Goal: Task Accomplishment & Management: Use online tool/utility

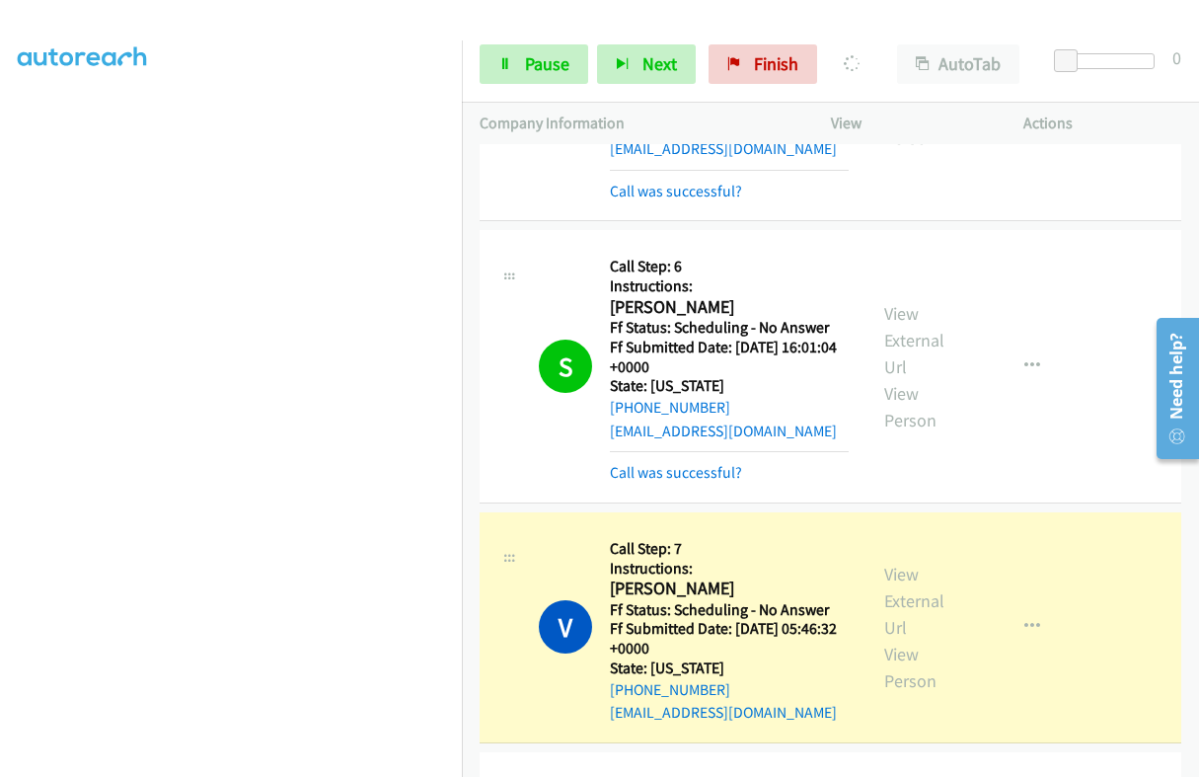
scroll to position [5304, 0]
click at [637, 578] on h2 "[PERSON_NAME]" at bounding box center [729, 589] width 239 height 23
copy h2 "[PERSON_NAME]"
drag, startPoint x: 531, startPoint y: 51, endPoint x: 501, endPoint y: 81, distance: 41.9
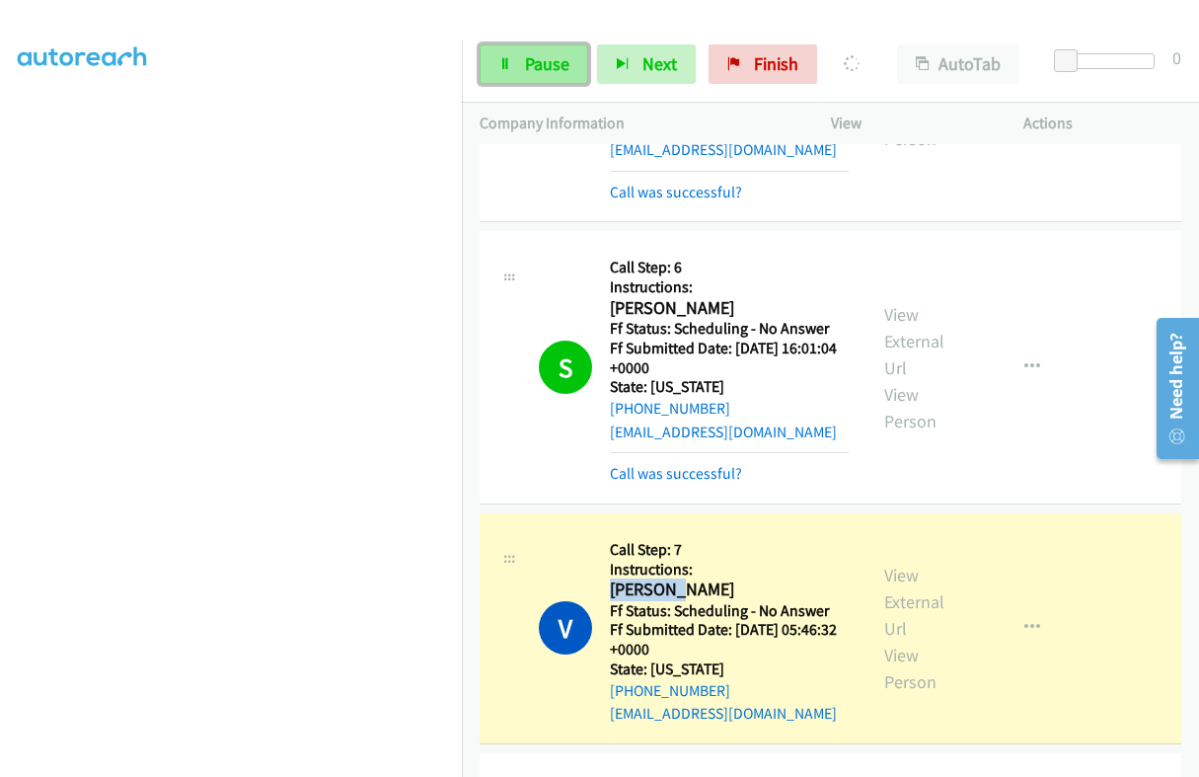
click at [531, 52] on span "Pause" at bounding box center [547, 63] width 44 height 23
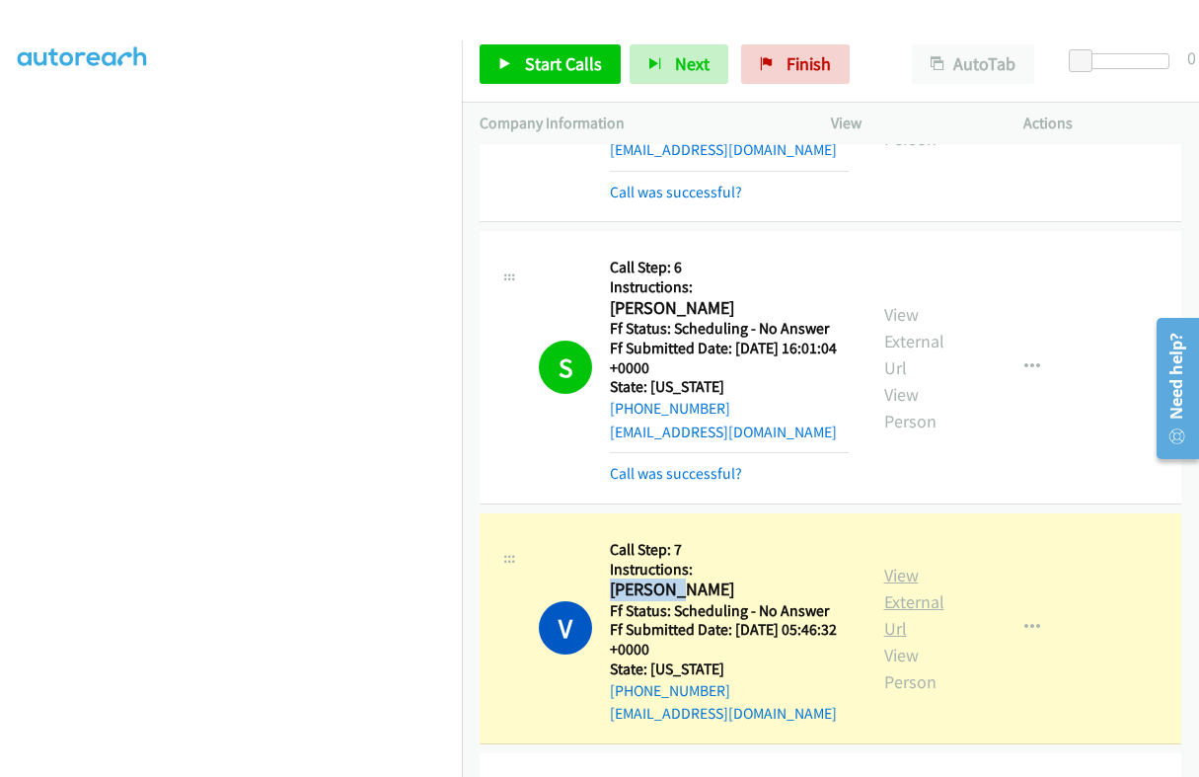
click at [888, 563] on link "View External Url" at bounding box center [914, 601] width 60 height 76
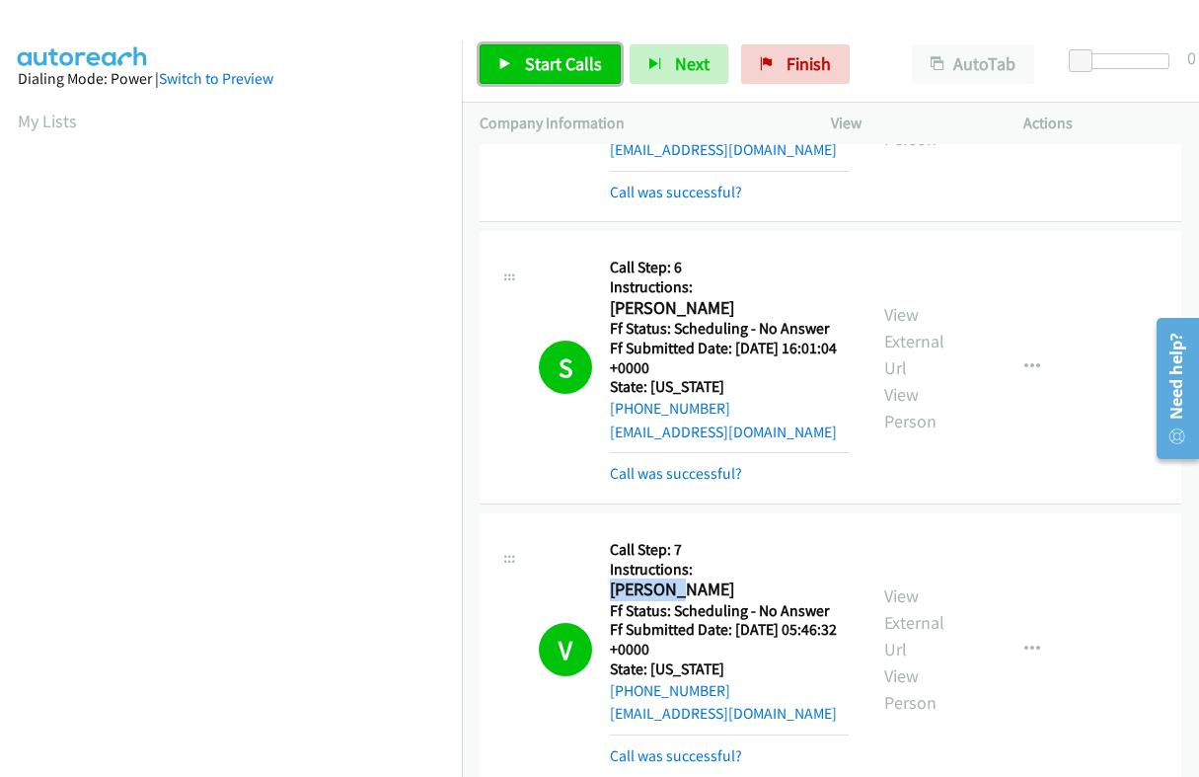
drag, startPoint x: 541, startPoint y: 66, endPoint x: 543, endPoint y: 85, distance: 18.9
click at [540, 66] on span "Start Calls" at bounding box center [563, 63] width 77 height 23
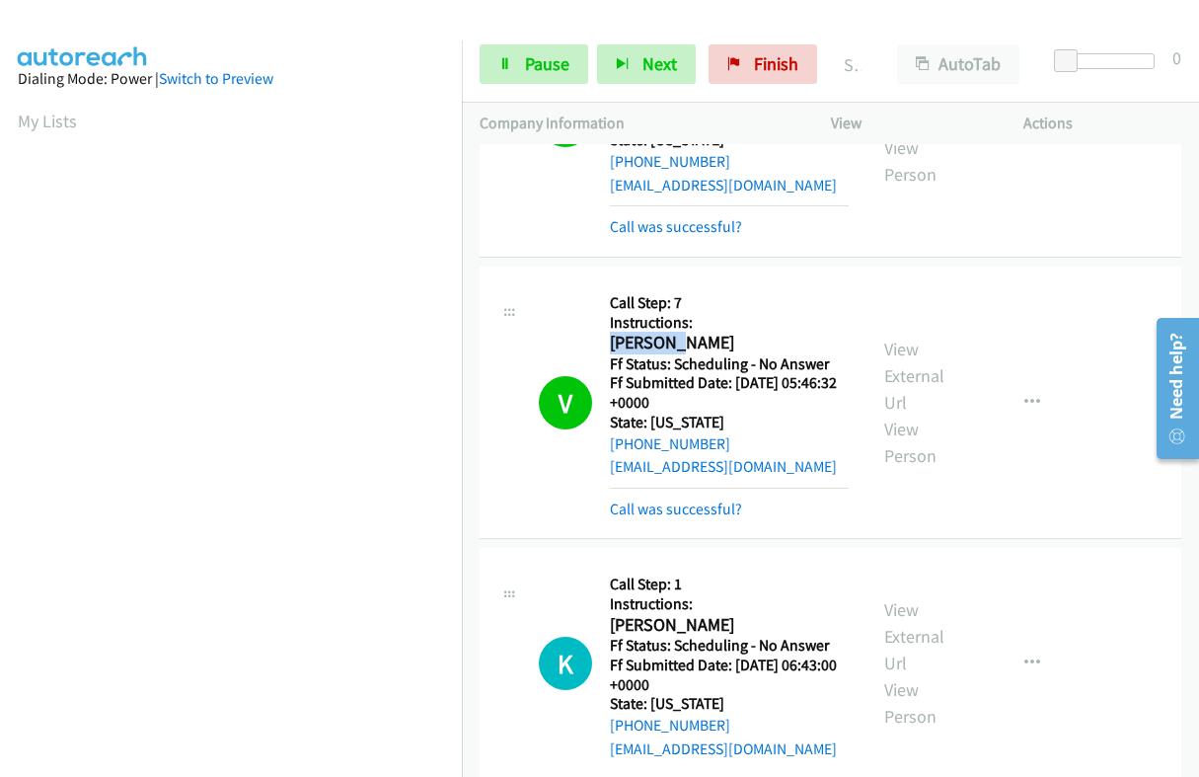
scroll to position [5674, 0]
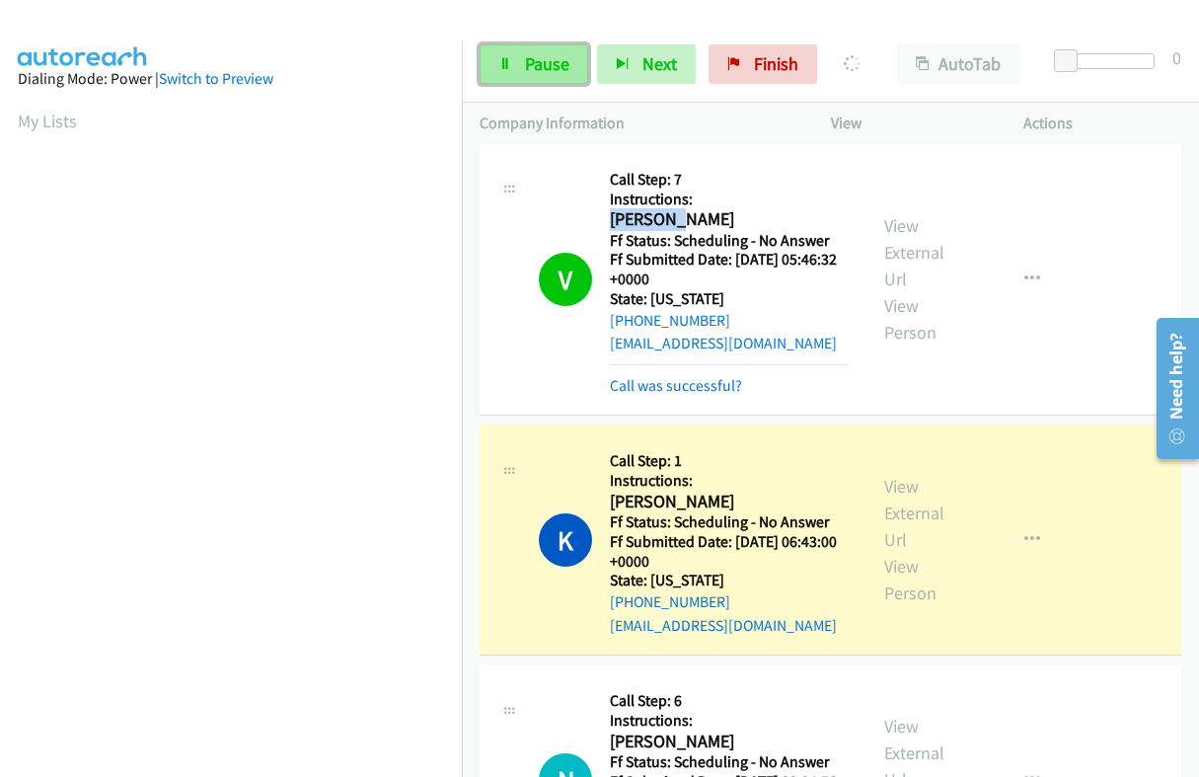
click at [514, 66] on link "Pause" at bounding box center [534, 63] width 109 height 39
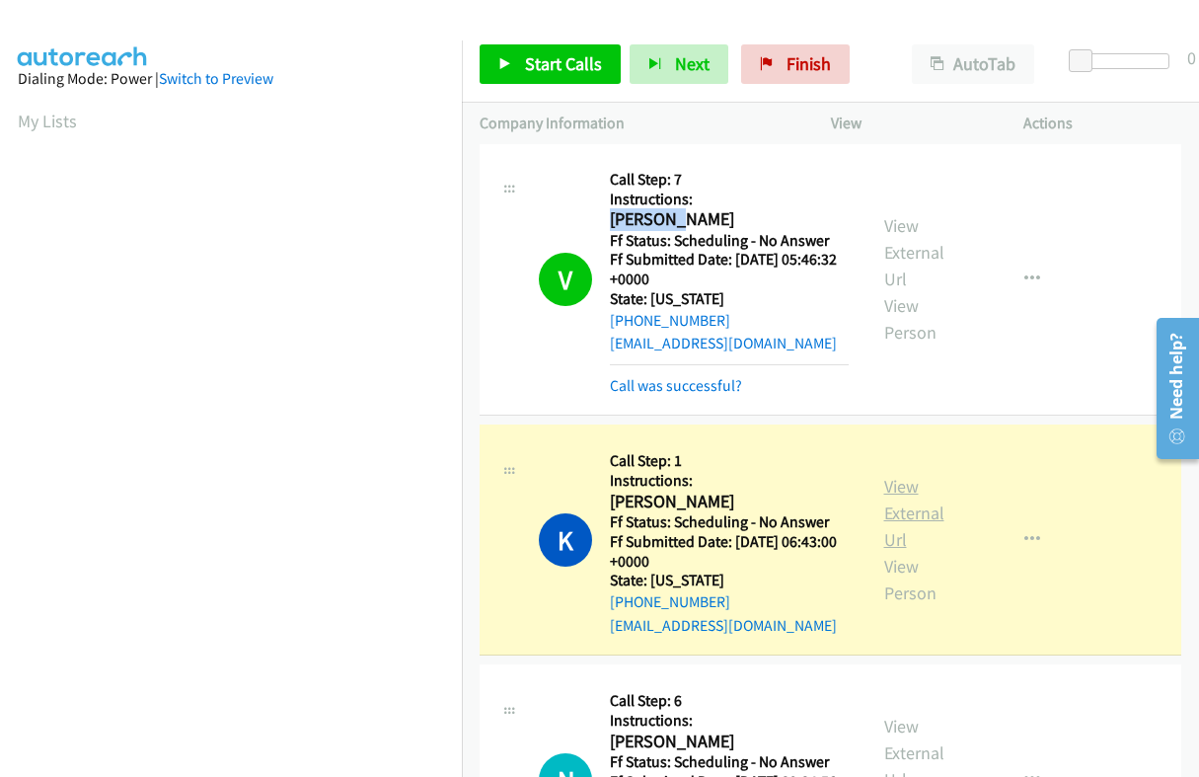
click at [906, 475] on link "View External Url" at bounding box center [914, 513] width 60 height 76
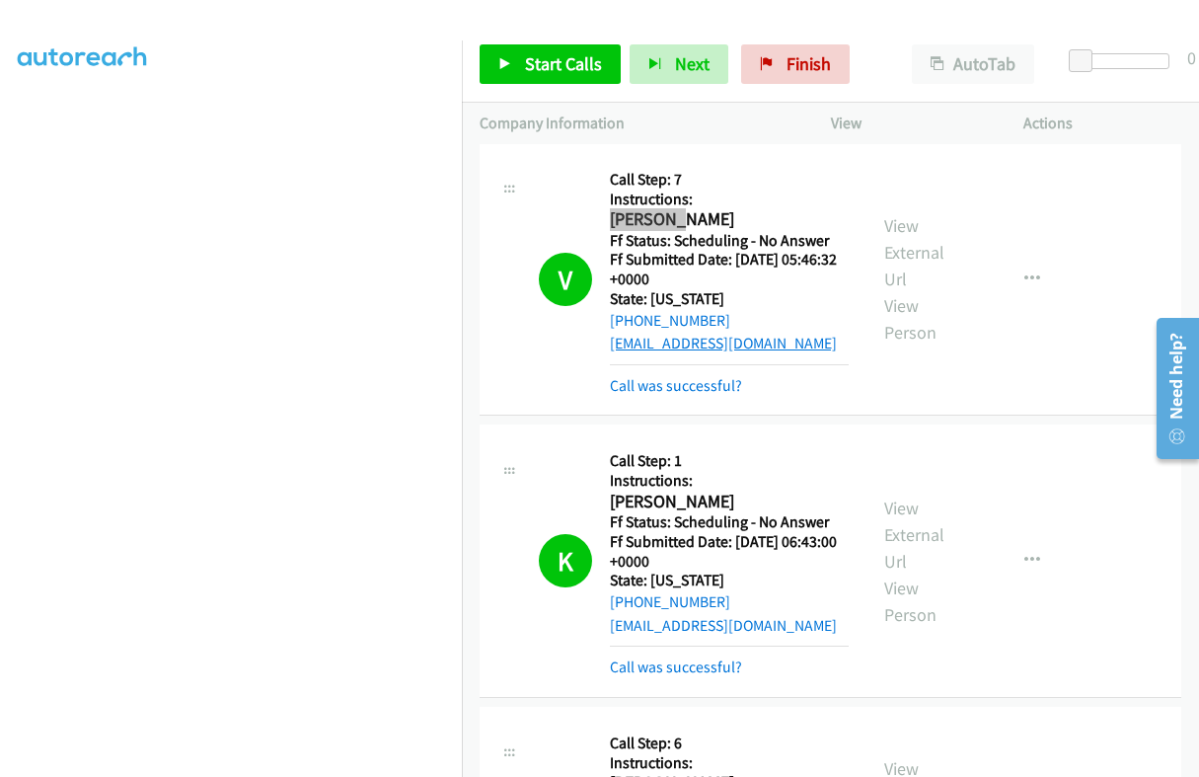
scroll to position [5921, 0]
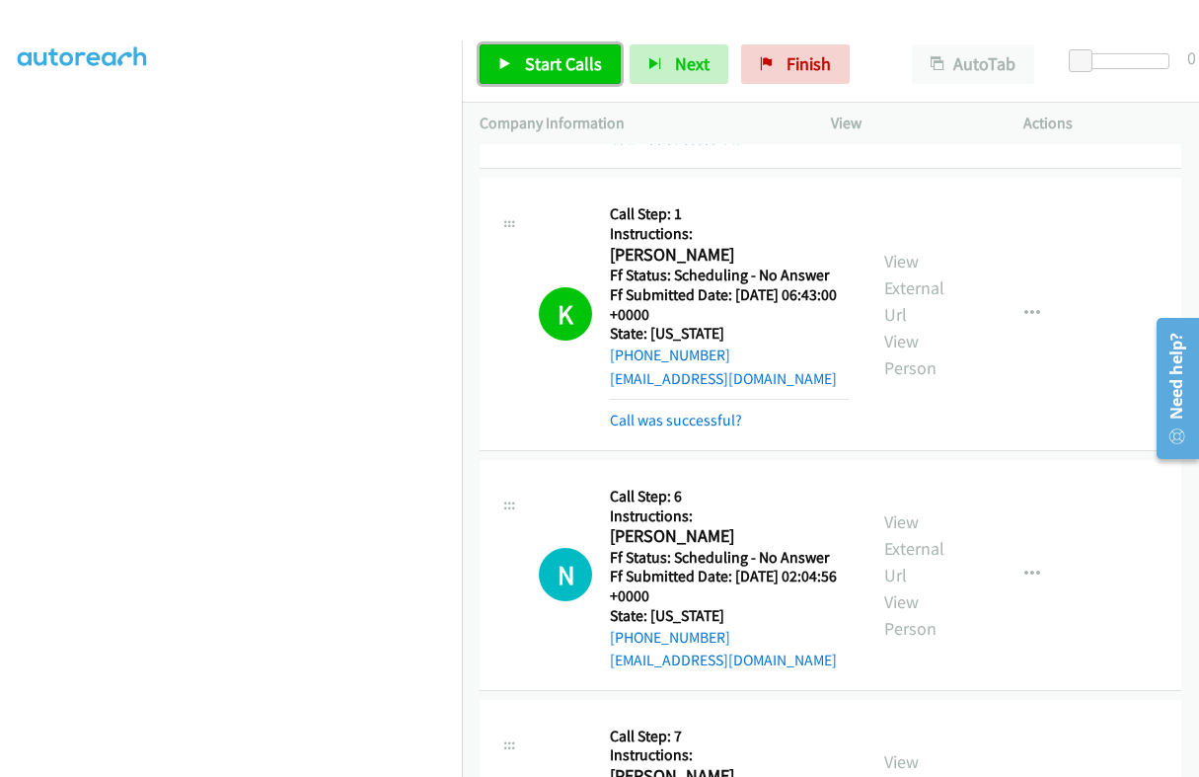
click at [581, 62] on span "Start Calls" at bounding box center [563, 63] width 77 height 23
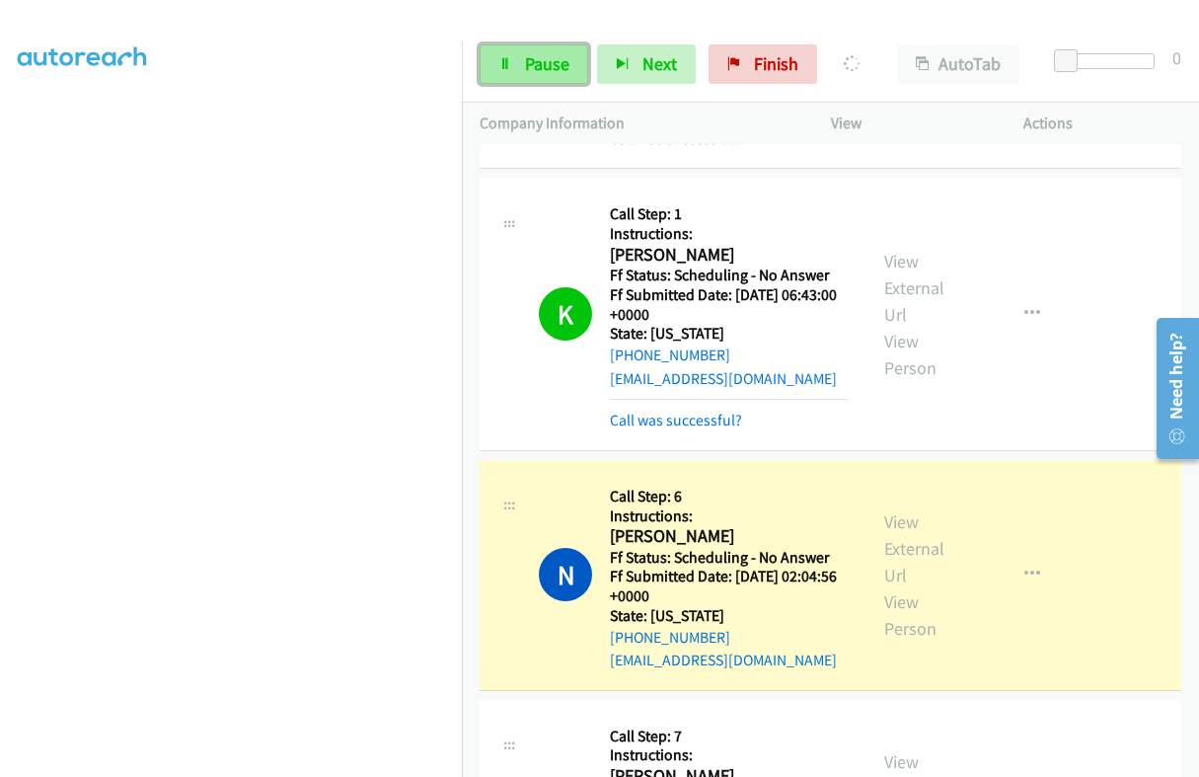
click at [542, 61] on span "Pause" at bounding box center [547, 63] width 44 height 23
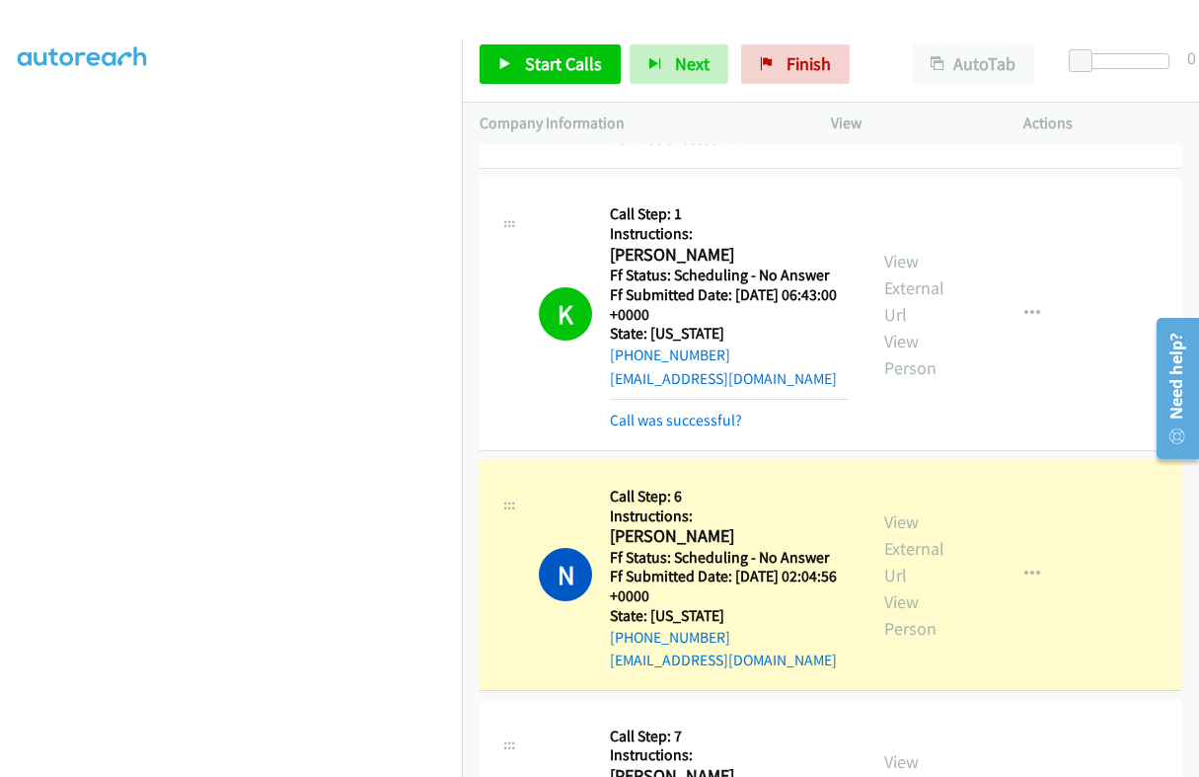
scroll to position [335, 0]
click at [628, 525] on h2 "[PERSON_NAME]" at bounding box center [729, 536] width 239 height 23
copy h2 "[PERSON_NAME]"
click at [887, 510] on link "View External Url" at bounding box center [914, 548] width 60 height 76
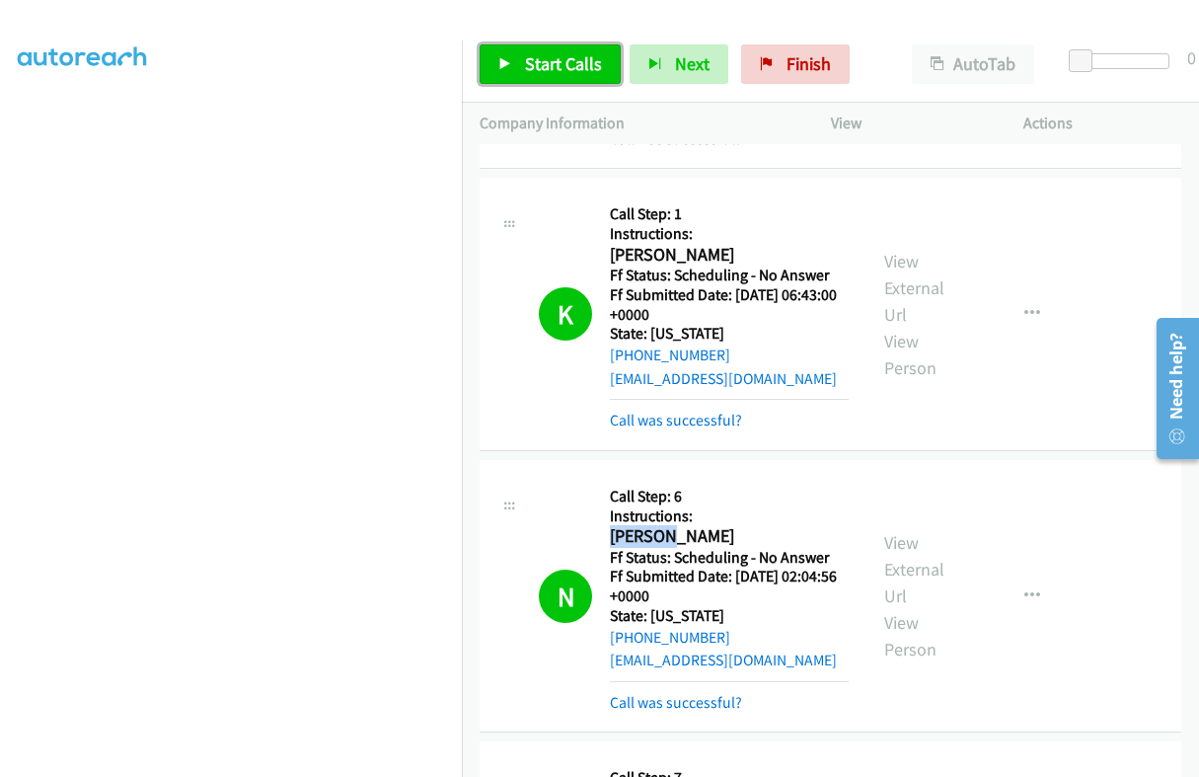
click at [566, 56] on span "Start Calls" at bounding box center [563, 63] width 77 height 23
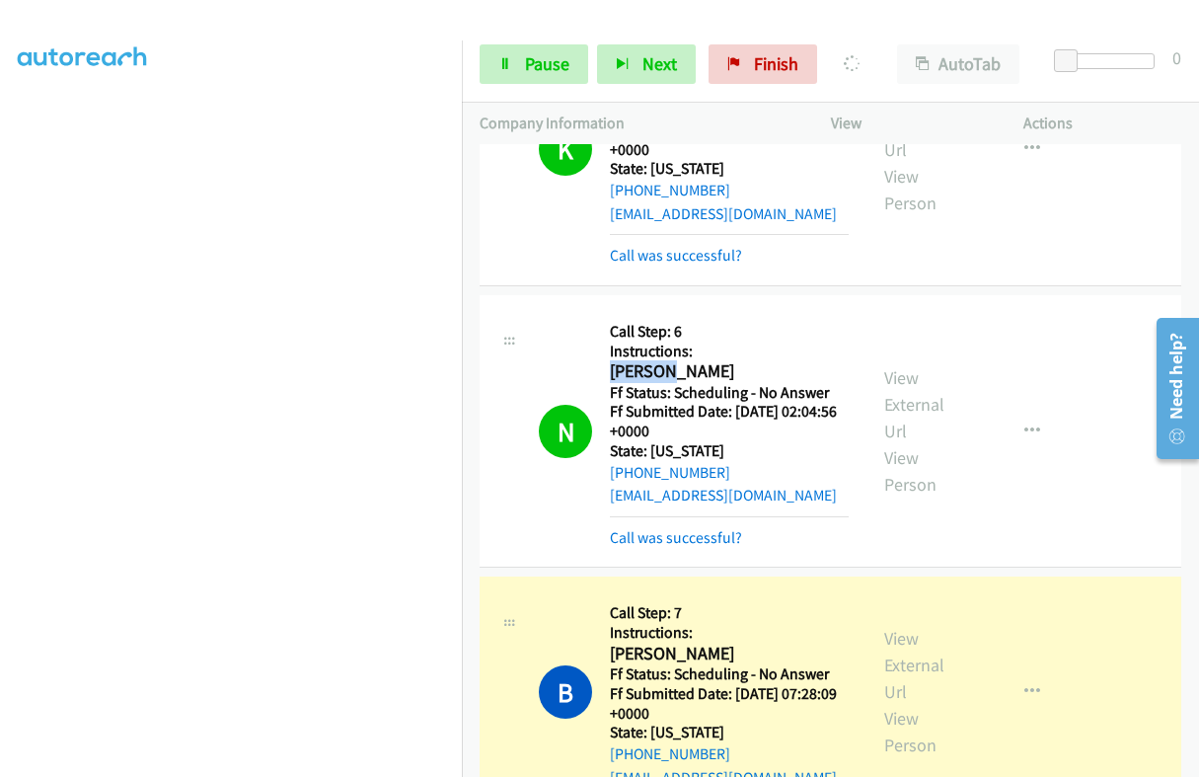
scroll to position [6290, 0]
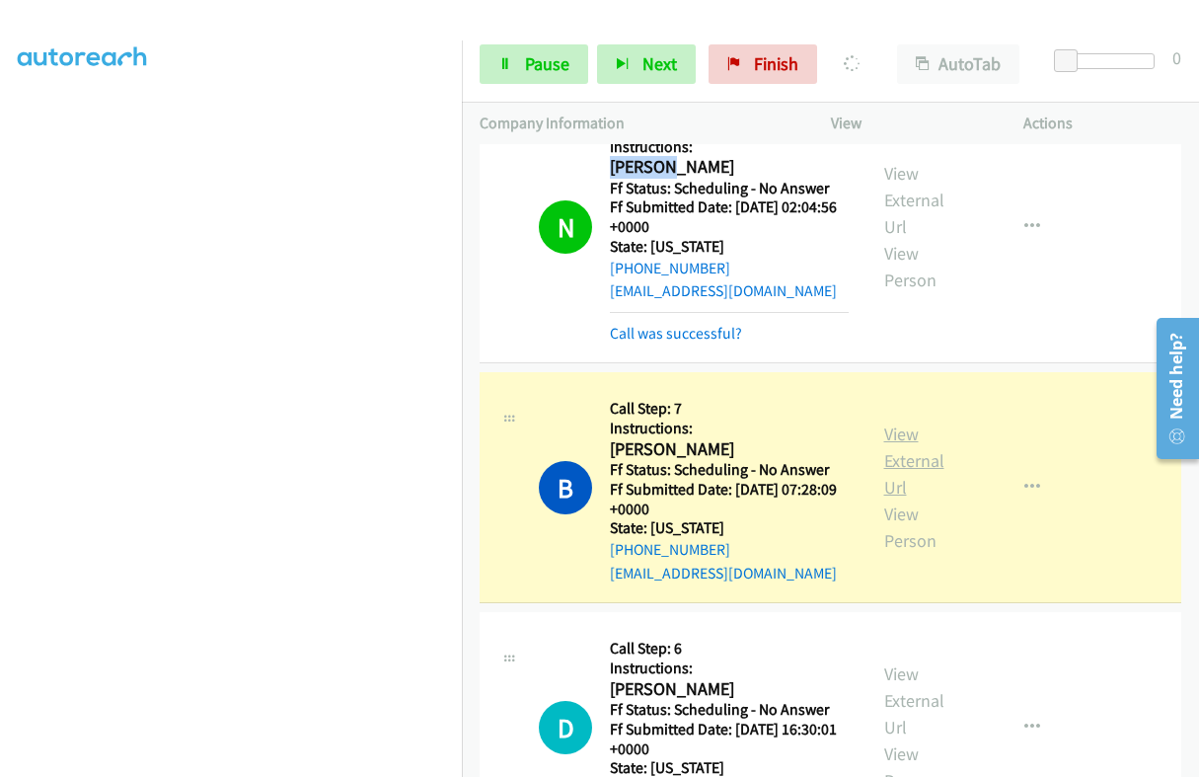
click at [884, 422] on link "View External Url" at bounding box center [914, 460] width 60 height 76
click at [646, 438] on h2 "[PERSON_NAME]" at bounding box center [729, 449] width 239 height 23
copy h2 "[PERSON_NAME]"
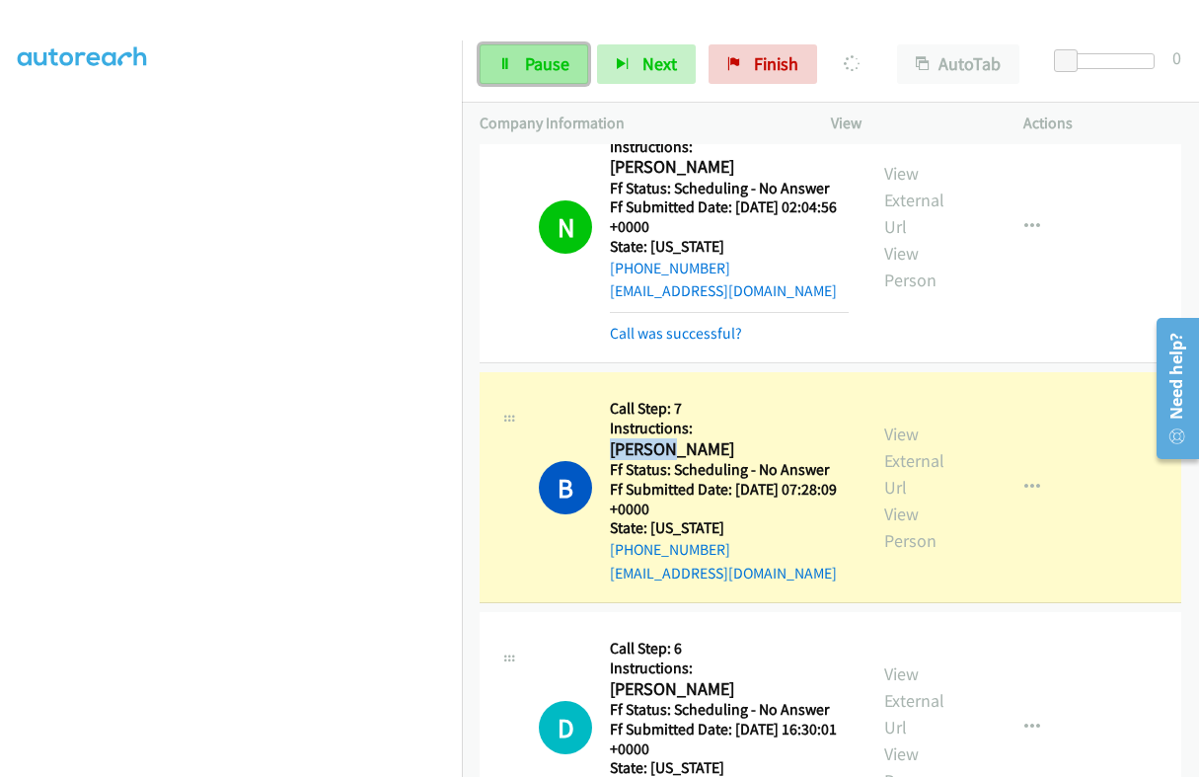
click at [540, 76] on link "Pause" at bounding box center [534, 63] width 109 height 39
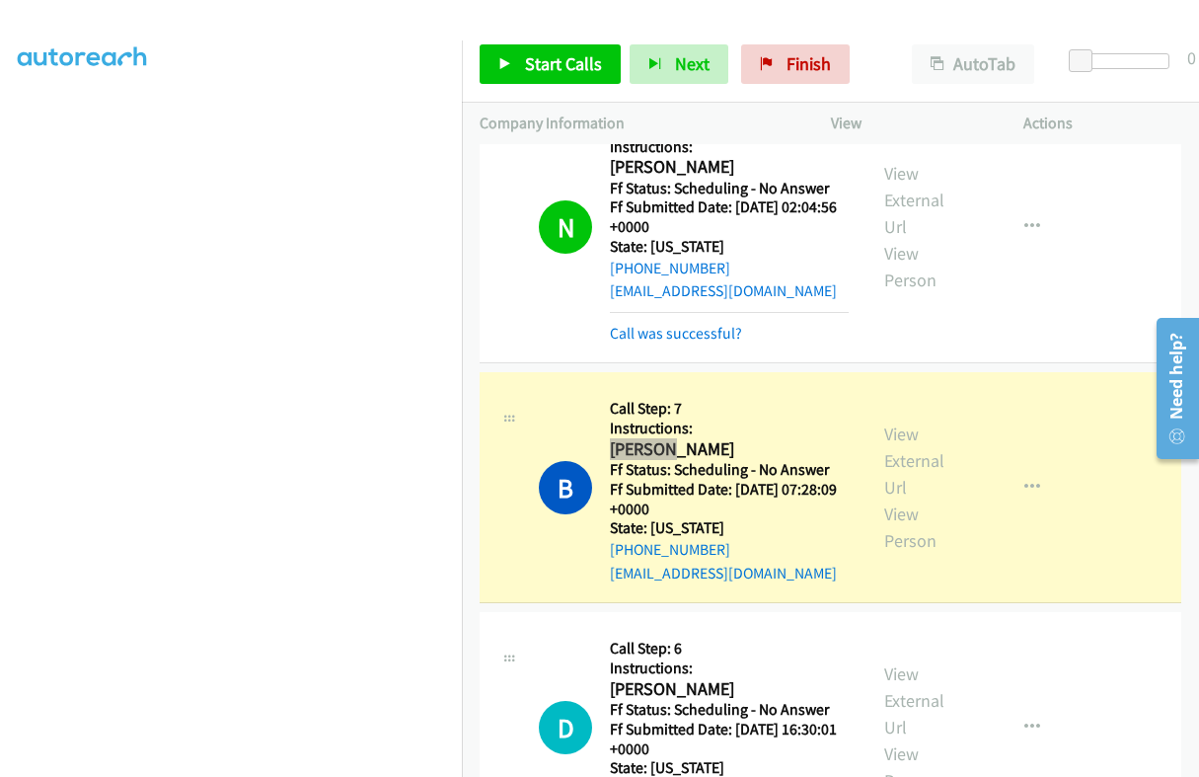
scroll to position [0, 0]
